Goal: Find specific page/section: Find specific page/section

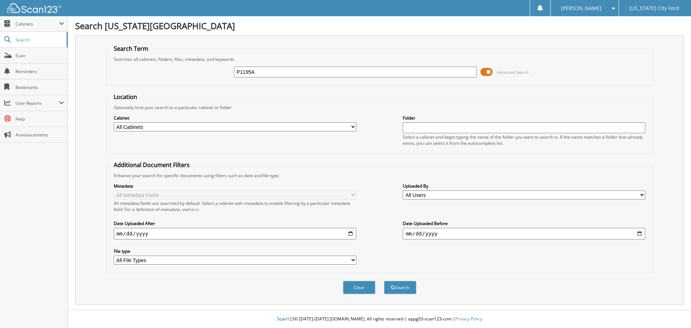
type input "P1195A"
click at [384, 281] on button "Search" at bounding box center [400, 287] width 32 height 13
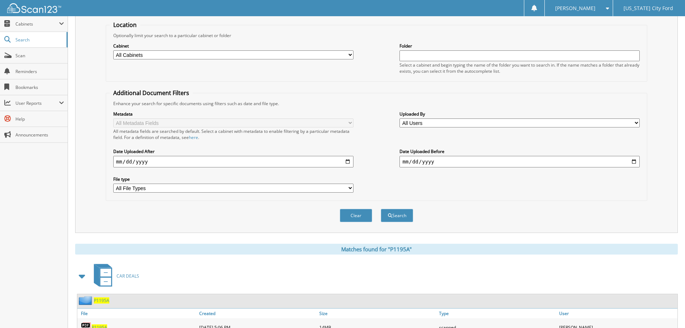
scroll to position [103, 0]
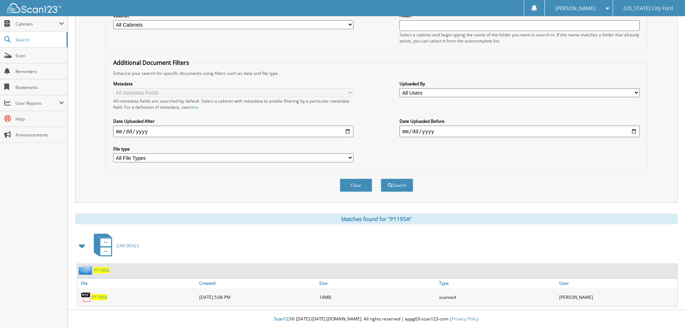
click at [292, 234] on div "CAR DEALS" at bounding box center [376, 245] width 603 height 28
click at [102, 298] on span "P1195A" at bounding box center [99, 297] width 15 height 6
click at [98, 296] on span "P1195A" at bounding box center [99, 297] width 15 height 6
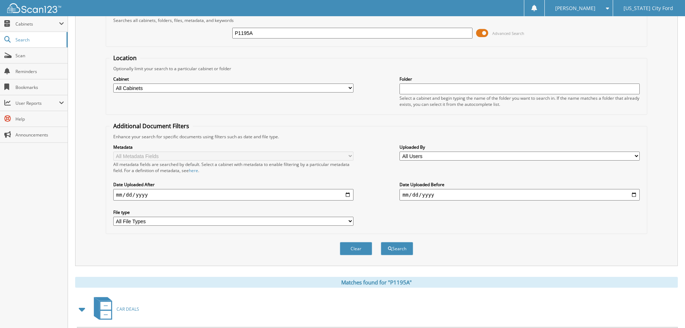
scroll to position [0, 0]
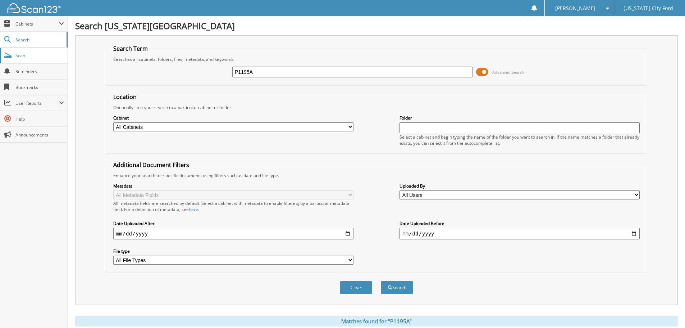
click at [21, 56] on span "Scan" at bounding box center [39, 56] width 49 height 6
